Goal: Find specific page/section: Find specific page/section

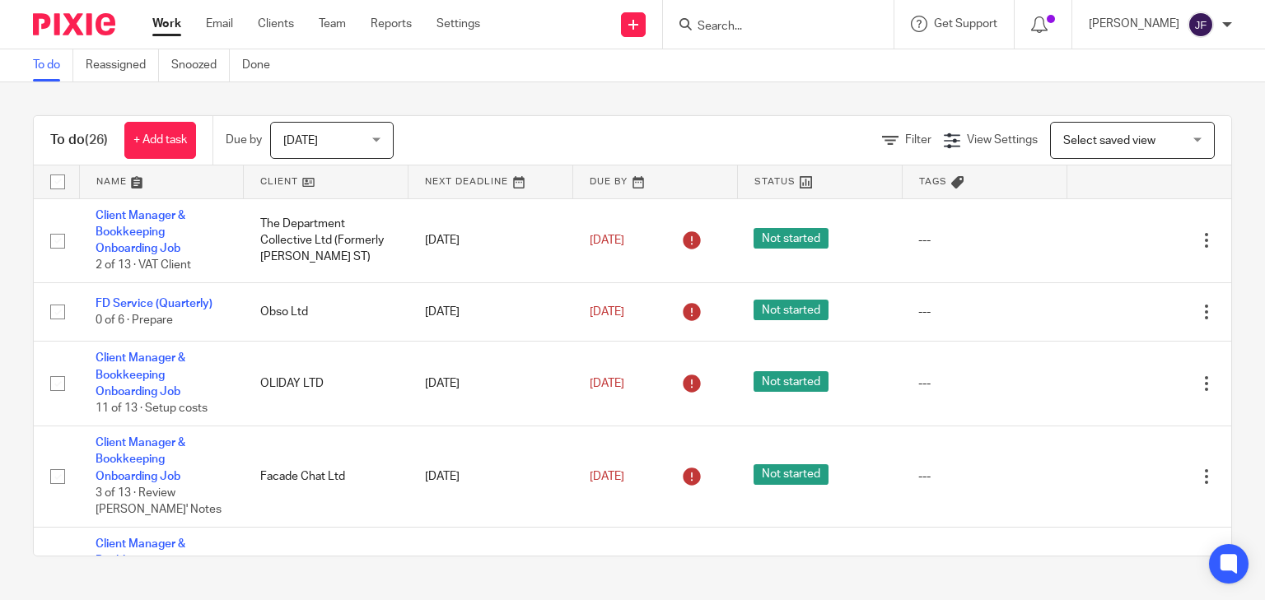
click at [774, 24] on input "Search" at bounding box center [770, 27] width 148 height 15
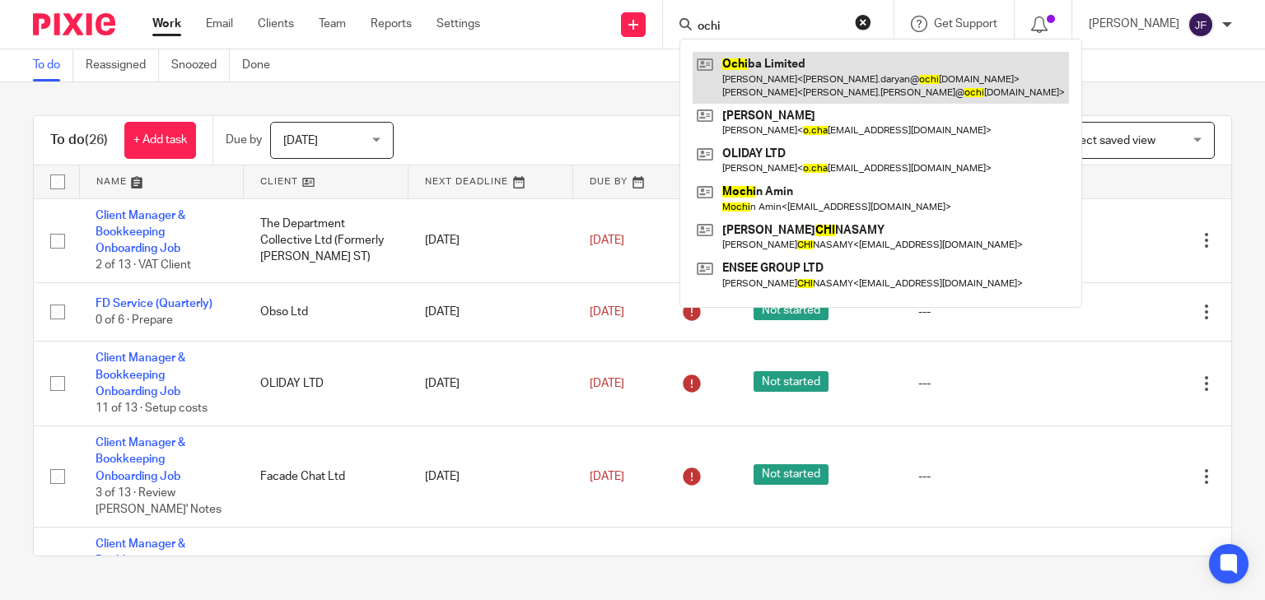
type input "ochi"
click at [827, 79] on link at bounding box center [881, 77] width 376 height 51
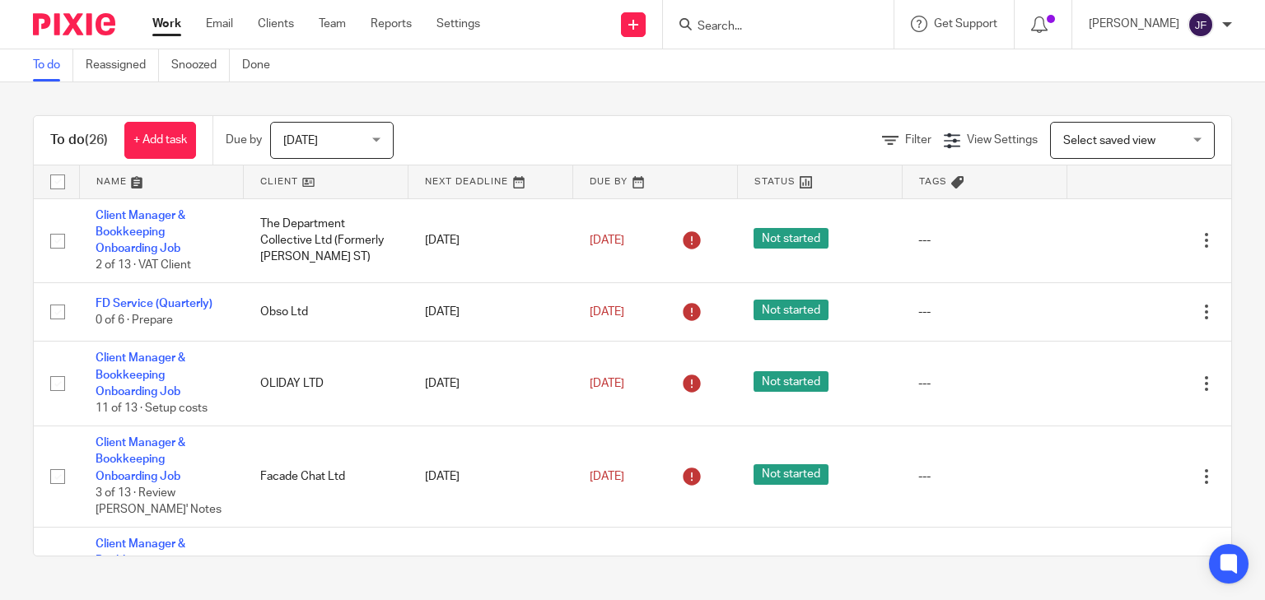
click at [816, 16] on div at bounding box center [778, 24] width 231 height 49
click at [809, 20] on input "Search" at bounding box center [770, 27] width 148 height 15
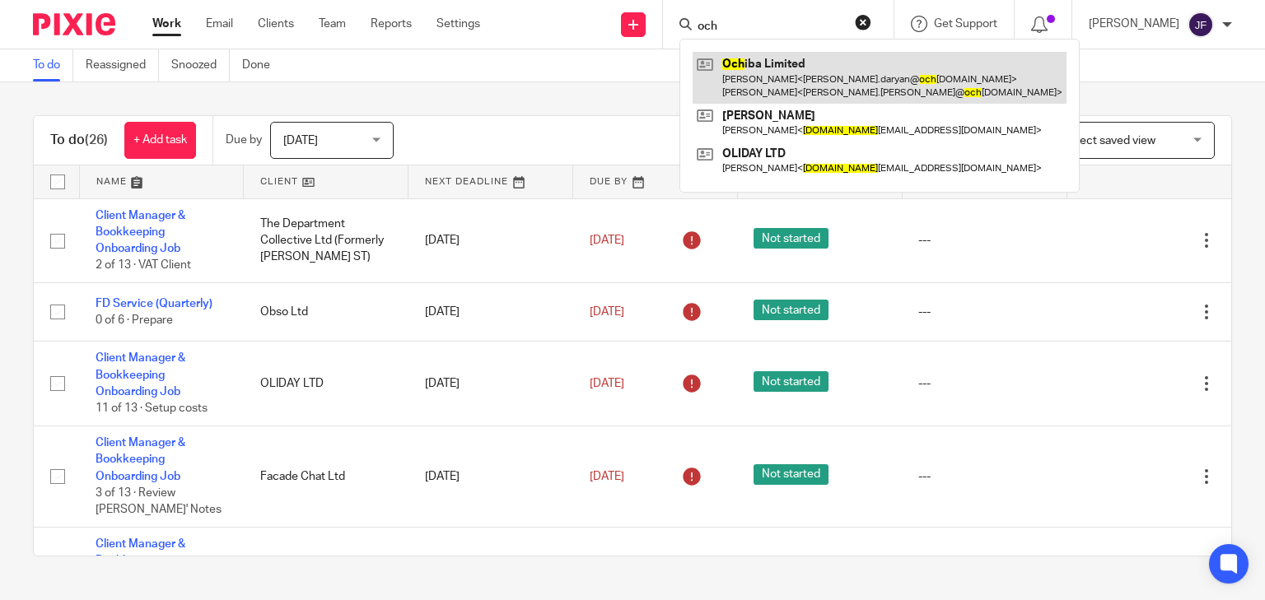
type input "och"
click at [915, 86] on link at bounding box center [880, 77] width 374 height 51
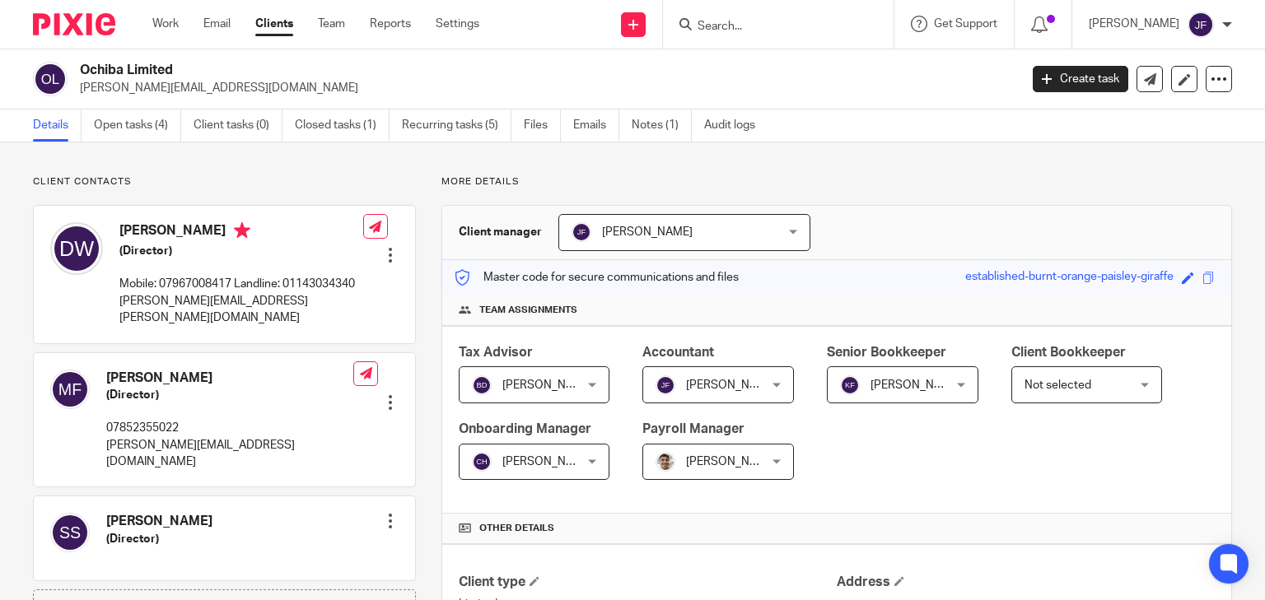
scroll to position [659, 0]
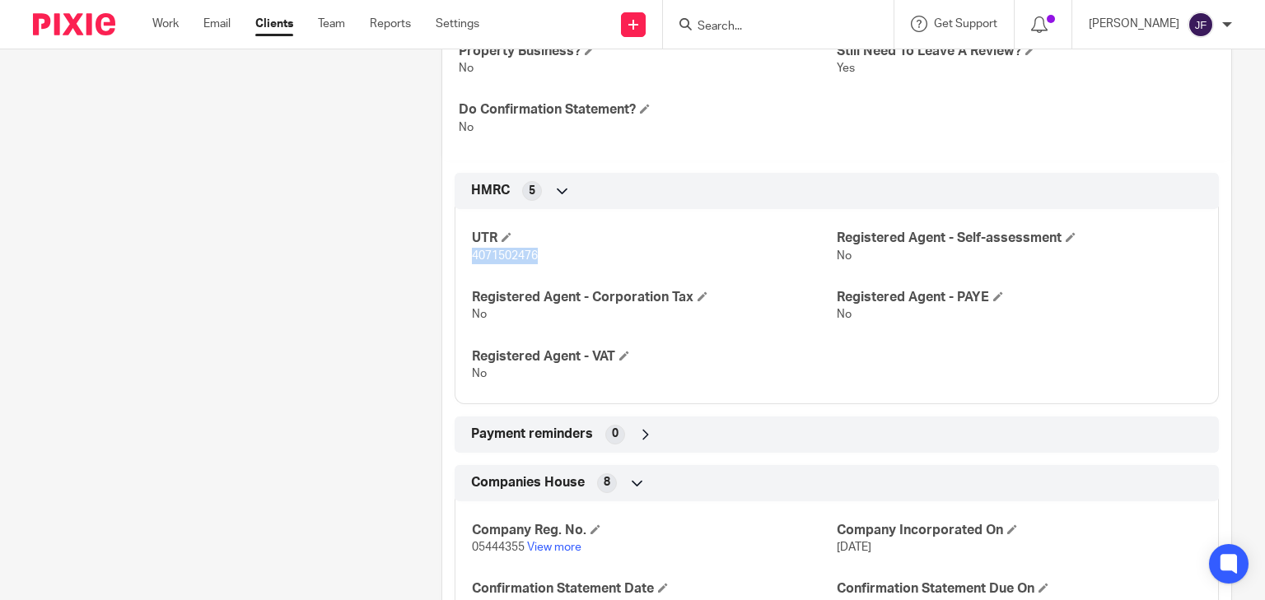
drag, startPoint x: 471, startPoint y: 254, endPoint x: 535, endPoint y: 255, distance: 63.4
click at [535, 255] on span "4071502476" at bounding box center [505, 256] width 66 height 12
copy span "4071502476"
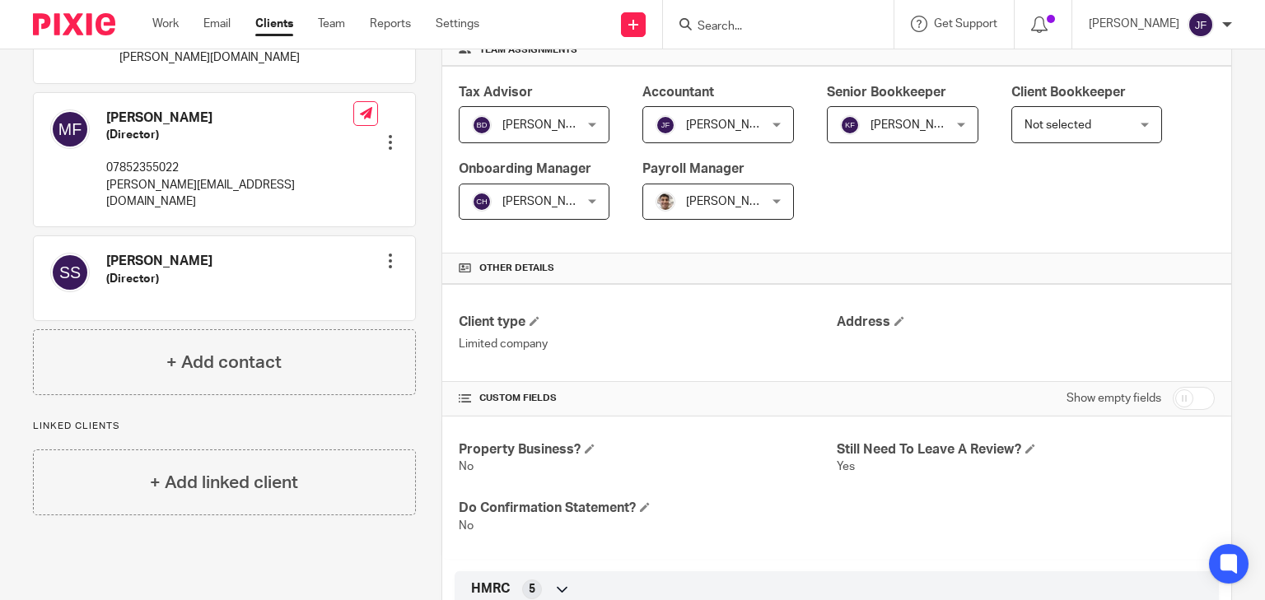
scroll to position [0, 0]
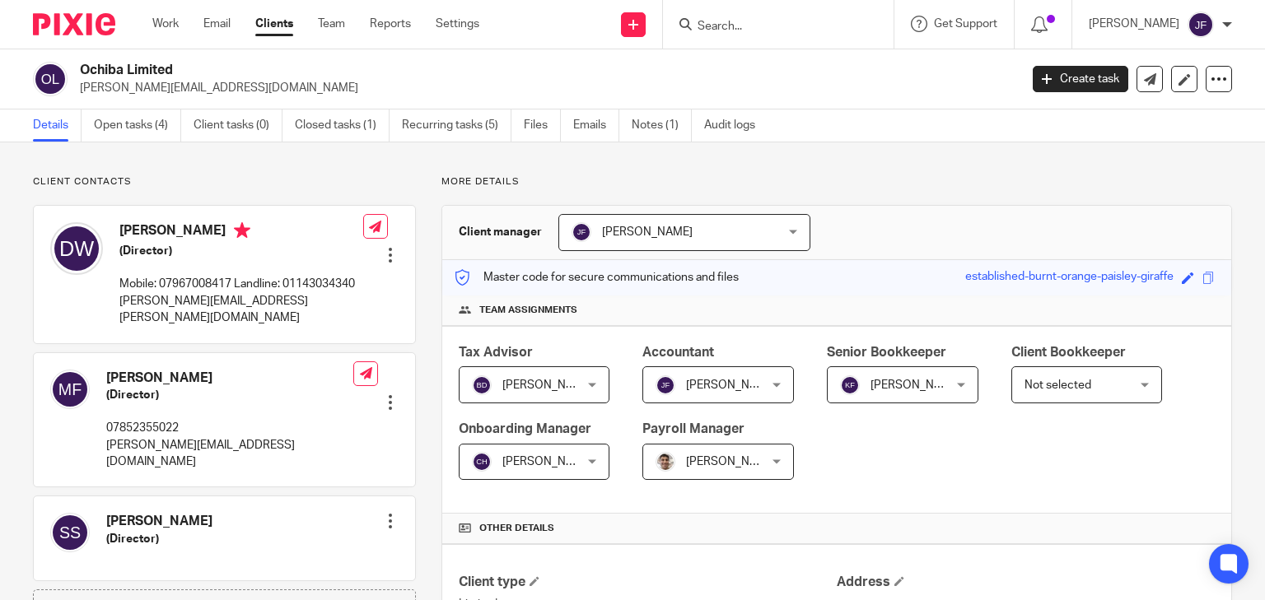
drag, startPoint x: 643, startPoint y: 128, endPoint x: 639, endPoint y: 152, distance: 23.4
click at [643, 128] on link "Notes (1)" at bounding box center [662, 126] width 60 height 32
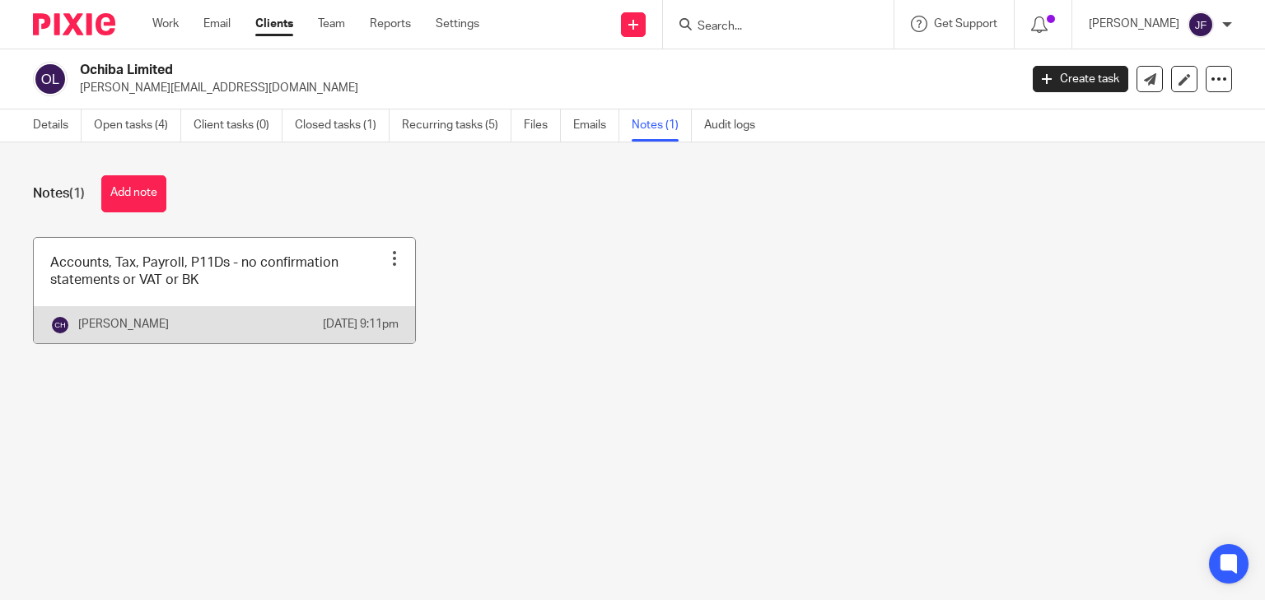
click at [241, 269] on link at bounding box center [224, 290] width 381 height 105
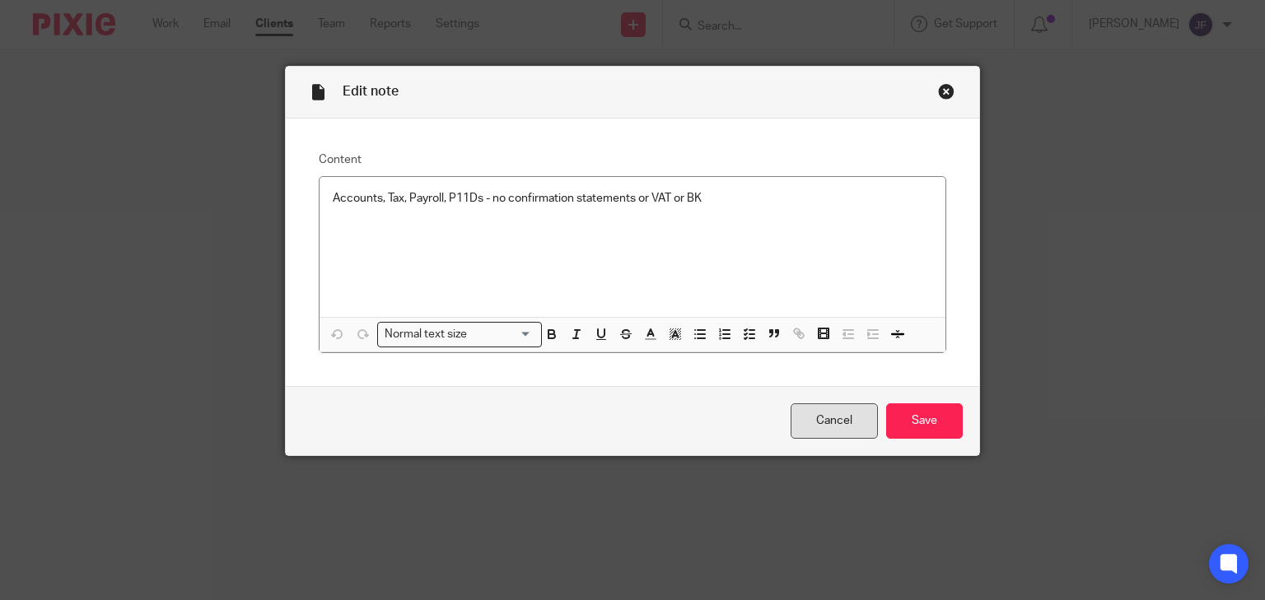
drag, startPoint x: 840, startPoint y: 416, endPoint x: 1153, endPoint y: 59, distance: 474.5
click at [841, 415] on link "Cancel" at bounding box center [834, 421] width 87 height 35
